Goal: Task Accomplishment & Management: Manage account settings

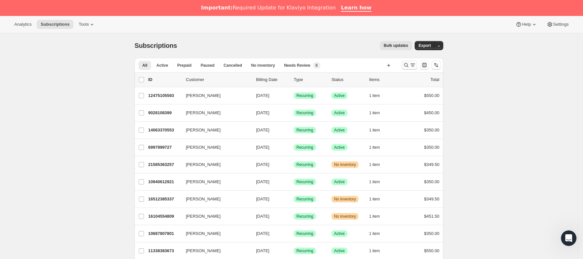
click at [409, 64] on icon "Buscar y filtrar resultados" at bounding box center [406, 65] width 7 height 7
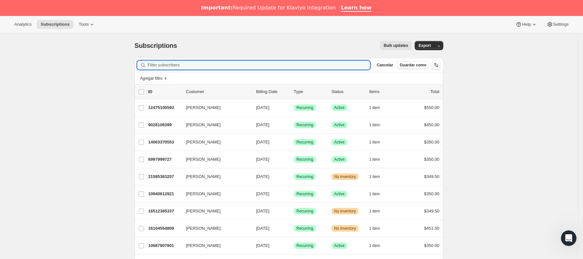
paste input "[EMAIL_ADDRESS][DOMAIN_NAME]"
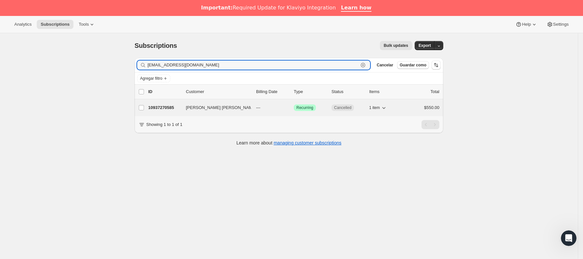
type input "[EMAIL_ADDRESS][DOMAIN_NAME]"
click at [194, 107] on span "[PERSON_NAME] [PERSON_NAME]" at bounding box center [221, 107] width 71 height 7
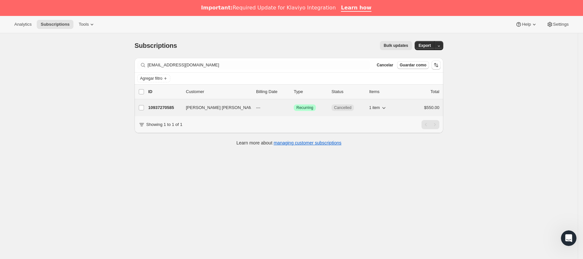
click at [201, 110] on span "[PERSON_NAME] [PERSON_NAME]" at bounding box center [221, 107] width 71 height 7
click at [191, 111] on span "[PERSON_NAME] [PERSON_NAME]" at bounding box center [221, 107] width 71 height 7
click at [173, 109] on p "10937270585" at bounding box center [164, 107] width 33 height 7
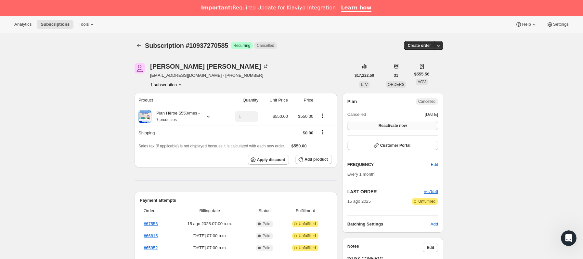
click at [415, 124] on button "Reactivate now" at bounding box center [392, 125] width 91 height 9
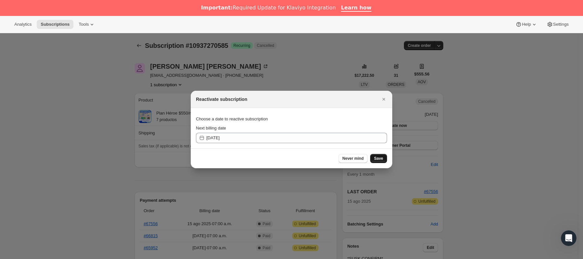
click at [375, 157] on span "Save" at bounding box center [378, 158] width 9 height 5
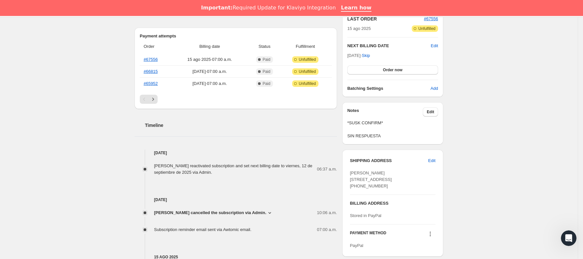
scroll to position [195, 0]
click at [435, 46] on span "Edit" at bounding box center [434, 45] width 7 height 7
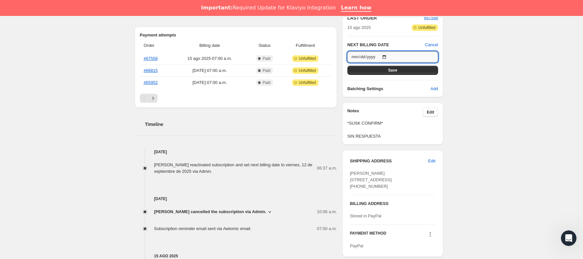
click at [385, 58] on input "[DATE]" at bounding box center [392, 56] width 91 height 11
type input "[DATE]"
click at [433, 69] on button "Save" at bounding box center [392, 70] width 91 height 9
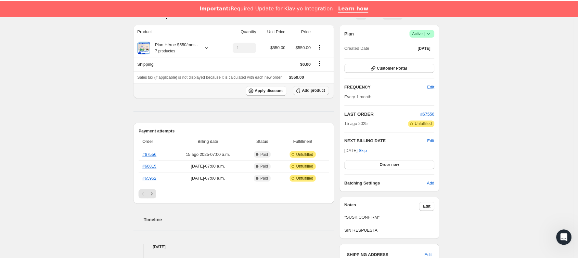
scroll to position [0, 0]
